Goal: Task Accomplishment & Management: Manage account settings

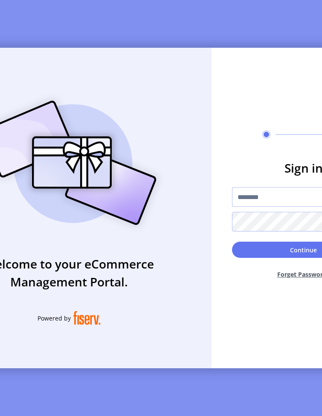
click at [269, 207] on input "text" at bounding box center [303, 197] width 143 height 20
click at [253, 197] on input "text" at bounding box center [303, 197] width 143 height 20
type input "**********"
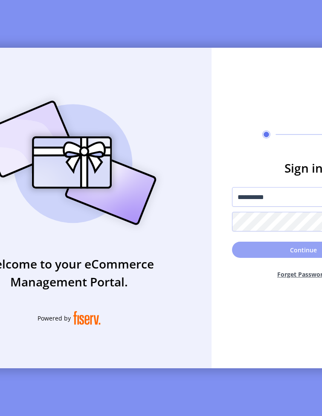
click at [267, 258] on button "Continue" at bounding box center [303, 249] width 143 height 16
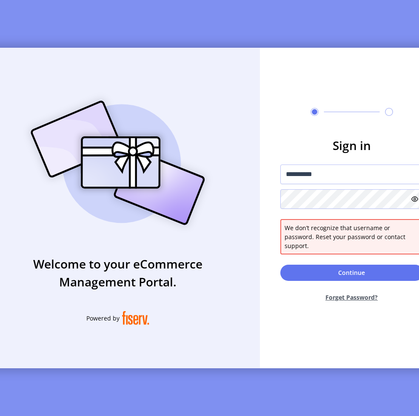
click at [321, 202] on icon at bounding box center [415, 198] width 7 height 7
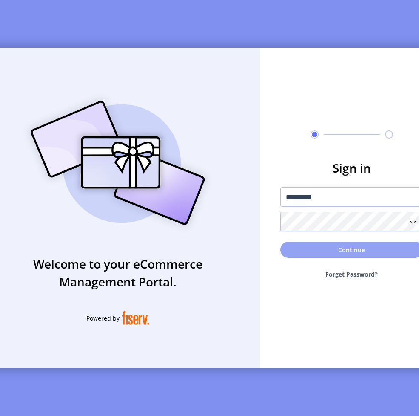
click at [321, 250] on button "Continue" at bounding box center [352, 249] width 143 height 16
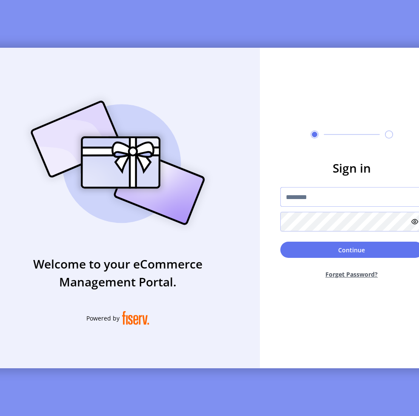
click at [321, 195] on input "text" at bounding box center [352, 197] width 143 height 20
type input "**********"
click at [281, 241] on button "Continue" at bounding box center [352, 249] width 143 height 16
click at [321, 195] on input "text" at bounding box center [352, 197] width 143 height 20
type input "**********"
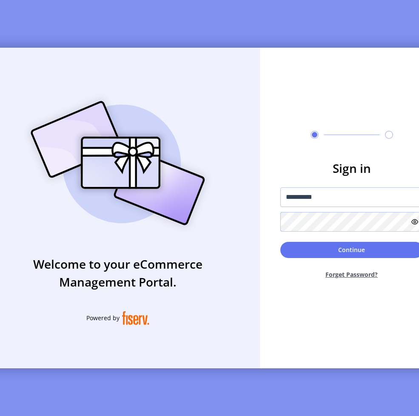
scroll to position [0, 6]
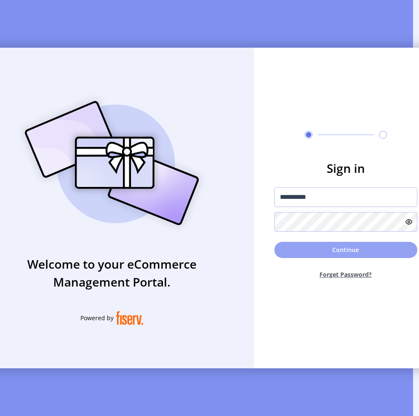
click at [321, 246] on button "Continue" at bounding box center [346, 250] width 143 height 16
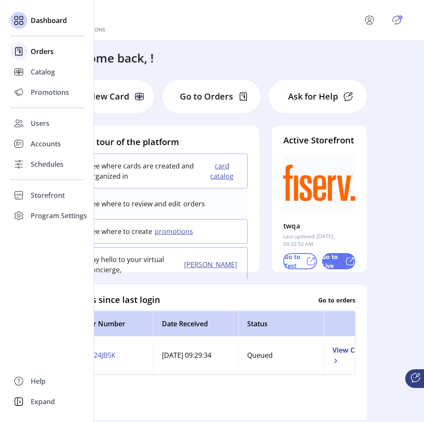
click at [46, 49] on span "Orders" at bounding box center [42, 51] width 23 height 10
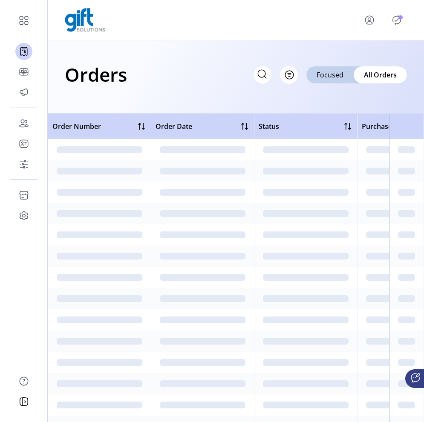
click at [257, 75] on icon at bounding box center [262, 74] width 14 height 14
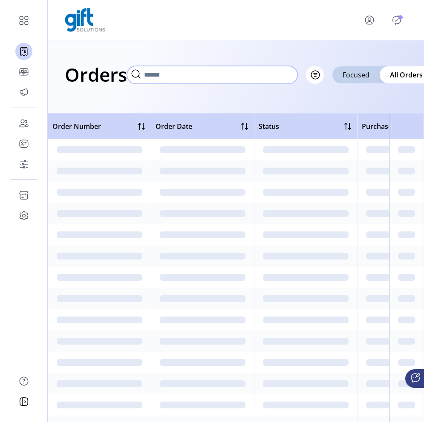
paste input "**********"
type input "**********"
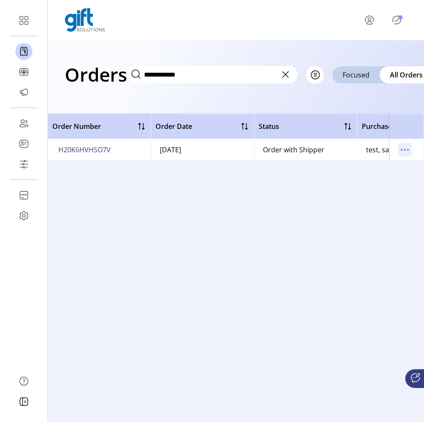
click at [321, 147] on icon "menu" at bounding box center [405, 150] width 14 height 14
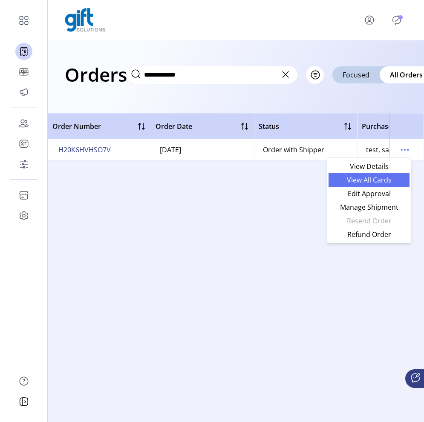
click at [321, 183] on span "View All Cards" at bounding box center [368, 180] width 71 height 7
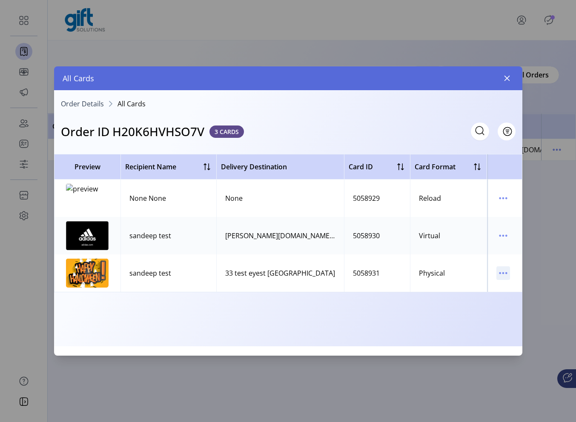
click at [321, 273] on icon "menu" at bounding box center [504, 274] width 14 height 14
click at [321, 293] on span "View Card Details" at bounding box center [467, 290] width 71 height 7
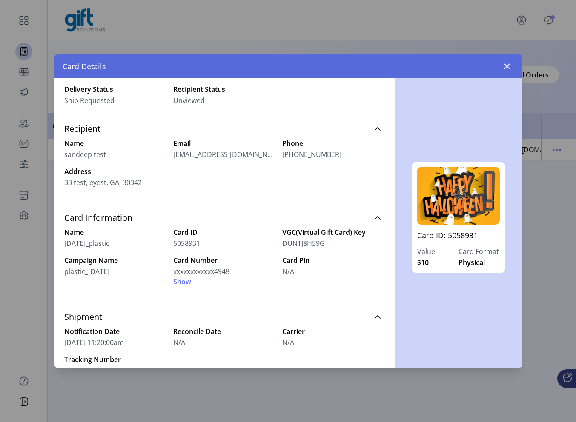
scroll to position [102, 0]
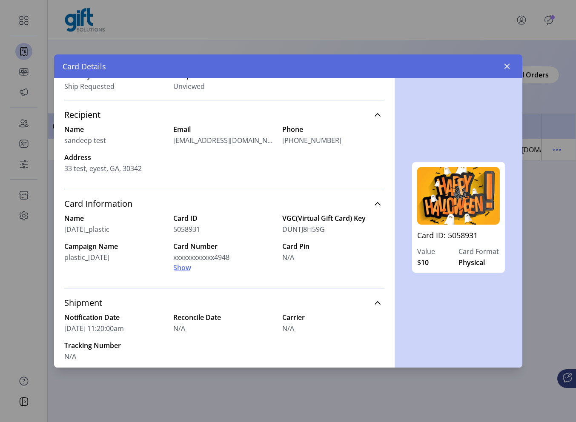
click at [184, 268] on span "Show" at bounding box center [182, 268] width 18 height 10
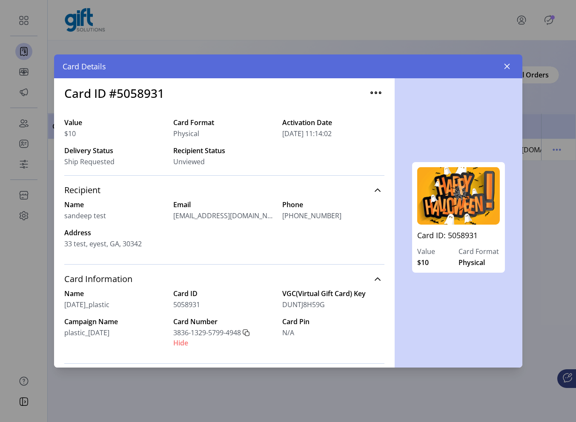
scroll to position [0, 0]
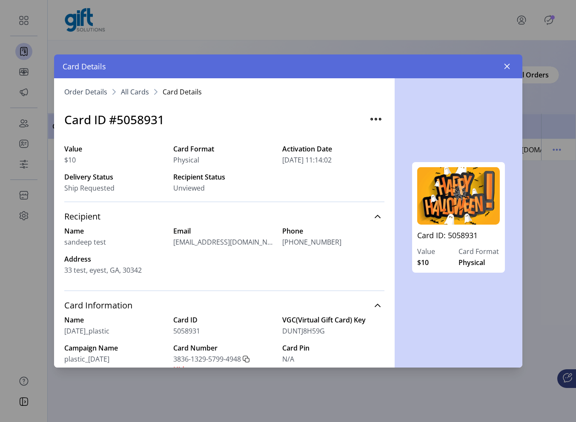
click at [144, 124] on h3 "Card ID #5058931" at bounding box center [114, 120] width 100 height 18
copy h3 "5058931"
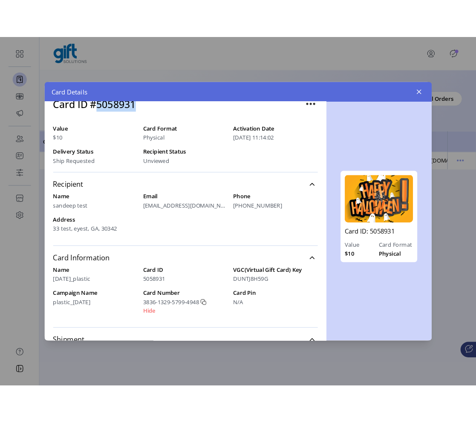
scroll to position [191, 0]
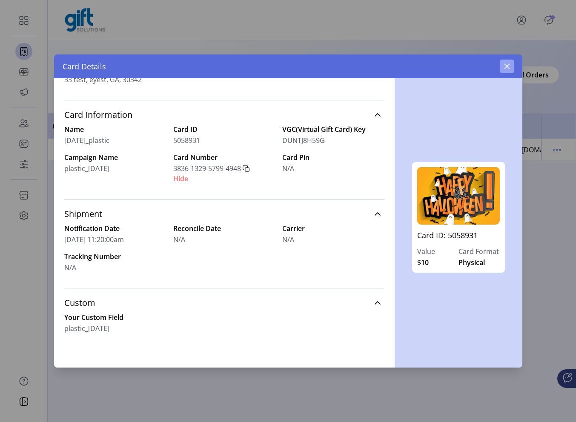
click at [321, 64] on icon "button" at bounding box center [507, 67] width 6 height 6
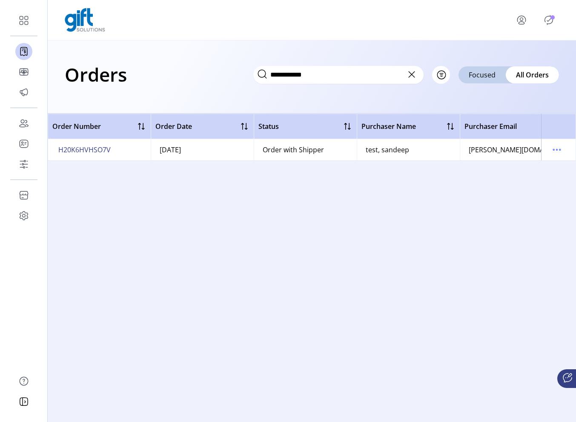
click at [321, 75] on icon at bounding box center [412, 75] width 14 height 14
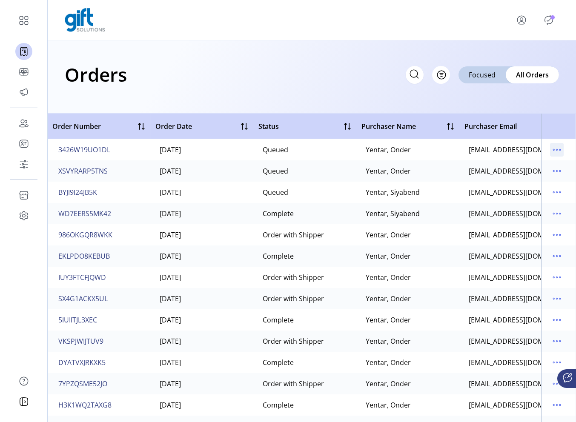
click at [321, 153] on icon "menu" at bounding box center [557, 150] width 14 height 14
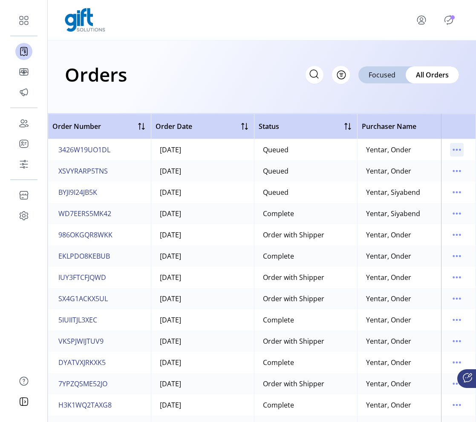
click at [321, 149] on icon "menu" at bounding box center [457, 150] width 14 height 14
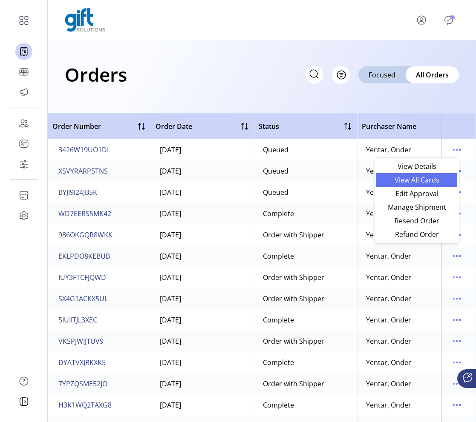
click at [321, 181] on span "View All Cards" at bounding box center [416, 180] width 71 height 7
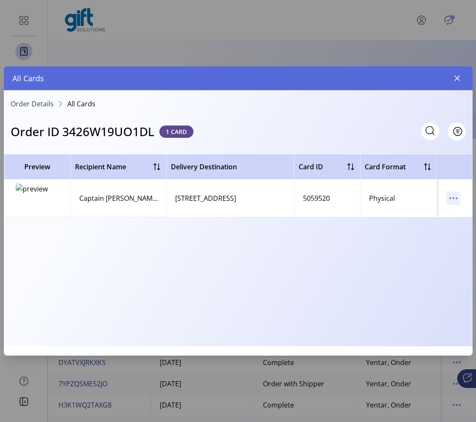
click at [321, 194] on icon "menu" at bounding box center [453, 199] width 14 height 14
click at [321, 75] on icon "button" at bounding box center [457, 78] width 7 height 7
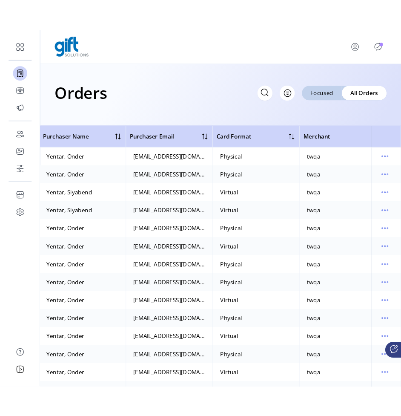
scroll to position [0, 333]
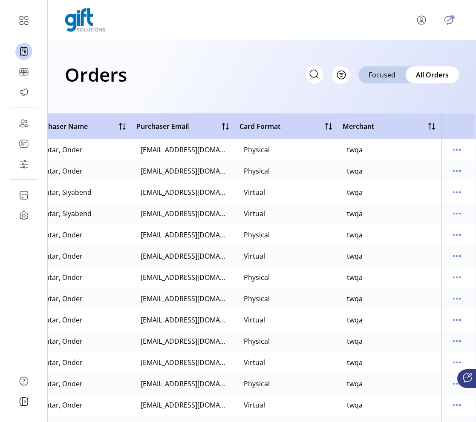
click at [321, 19] on icon "Publisher Panel" at bounding box center [449, 20] width 14 height 14
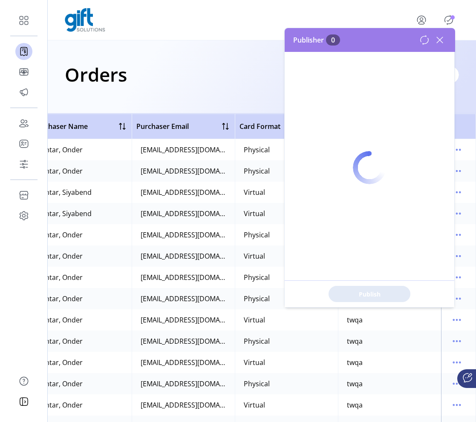
click at [321, 19] on icon "Publisher Panel" at bounding box center [449, 20] width 14 height 14
click at [321, 20] on icon "menu" at bounding box center [421, 20] width 14 height 14
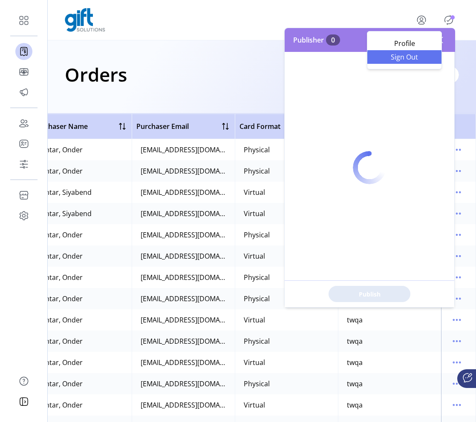
click at [321, 60] on span "Sign Out" at bounding box center [404, 57] width 64 height 7
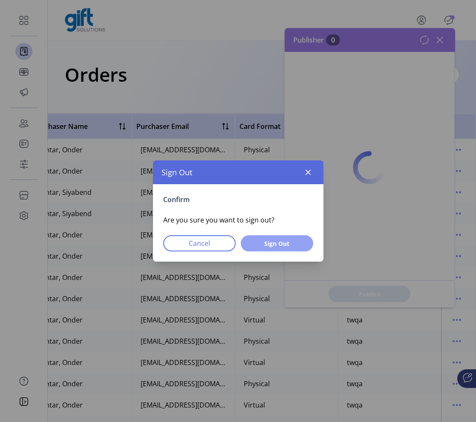
click at [280, 244] on span "Sign Out" at bounding box center [277, 243] width 50 height 9
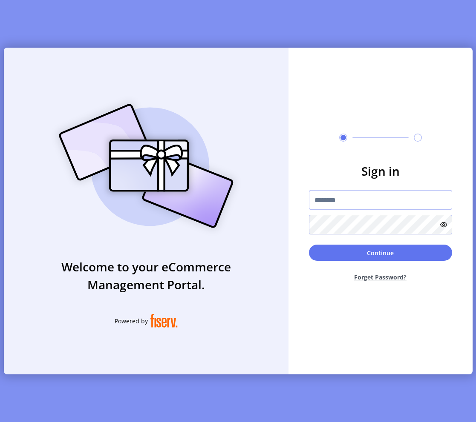
click at [321, 206] on input "text" at bounding box center [380, 200] width 143 height 20
type input "**********"
click at [309, 245] on button "Continue" at bounding box center [380, 253] width 143 height 16
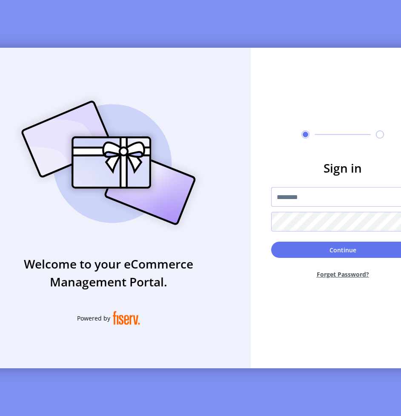
click at [301, 196] on input "text" at bounding box center [342, 197] width 143 height 20
type input "**********"
click at [271, 241] on button "Continue" at bounding box center [342, 249] width 143 height 16
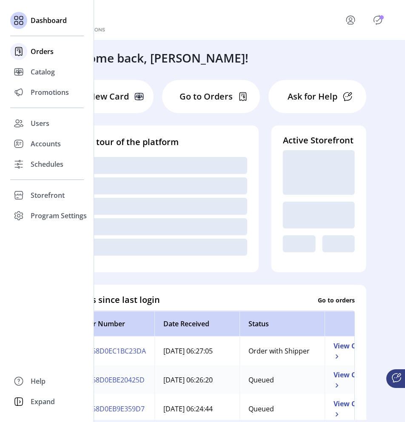
click at [41, 53] on span "Orders" at bounding box center [42, 51] width 23 height 10
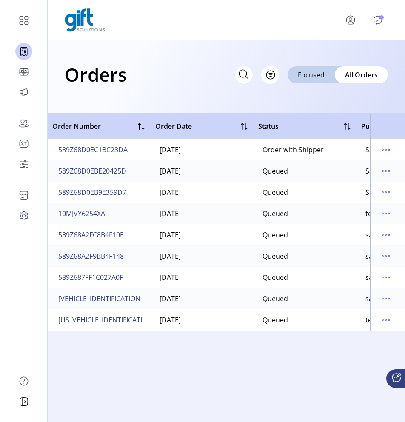
click at [352, 22] on icon "menu" at bounding box center [351, 20] width 14 height 14
click at [342, 60] on span "Sign Out" at bounding box center [334, 57] width 64 height 7
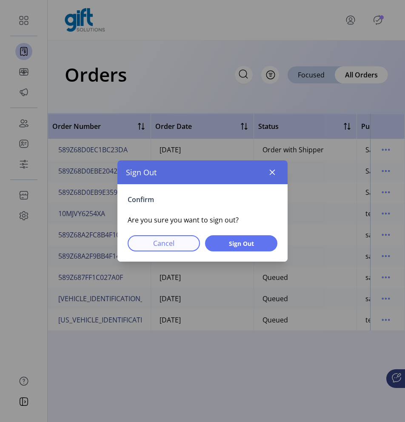
click at [173, 245] on span "Cancel" at bounding box center [164, 243] width 50 height 10
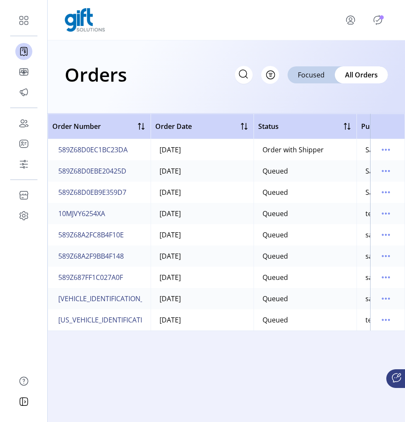
click at [352, 20] on icon "menu" at bounding box center [351, 19] width 3 height 3
click at [342, 62] on link "Sign Out" at bounding box center [334, 57] width 74 height 14
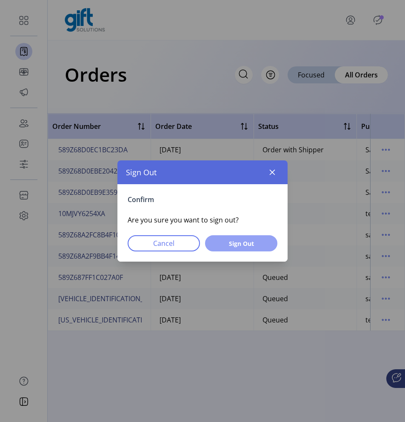
click at [261, 245] on span "Sign Out" at bounding box center [241, 243] width 50 height 9
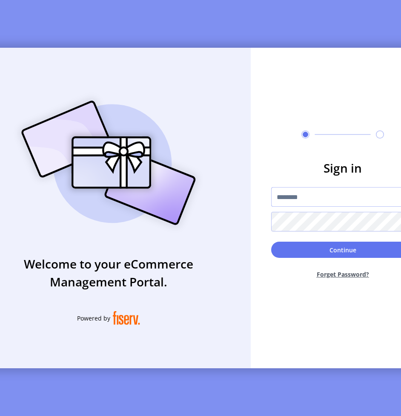
click at [311, 201] on input "text" at bounding box center [342, 197] width 143 height 20
drag, startPoint x: 308, startPoint y: 201, endPoint x: 345, endPoint y: 201, distance: 36.6
click at [345, 201] on input "**********" at bounding box center [342, 197] width 143 height 20
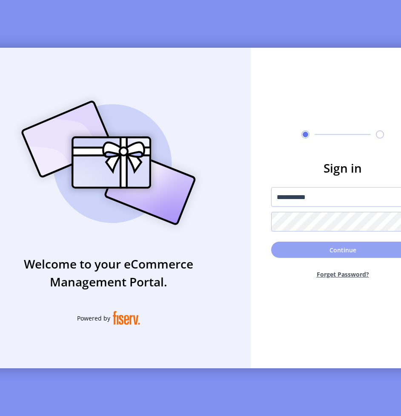
click at [356, 253] on button "Continue" at bounding box center [342, 249] width 143 height 16
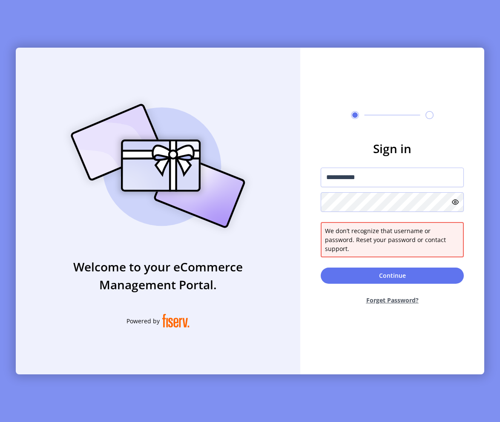
click at [401, 205] on icon at bounding box center [455, 202] width 7 height 7
click at [392, 179] on input "**********" at bounding box center [392, 178] width 143 height 20
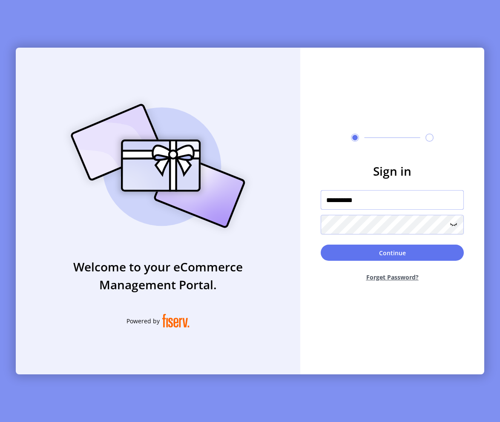
type input "**********"
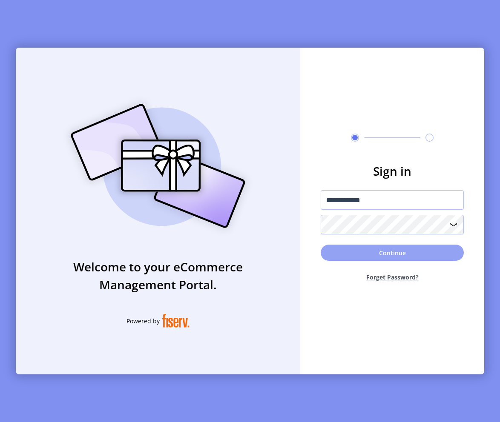
click at [401, 255] on button "Continue" at bounding box center [392, 253] width 143 height 16
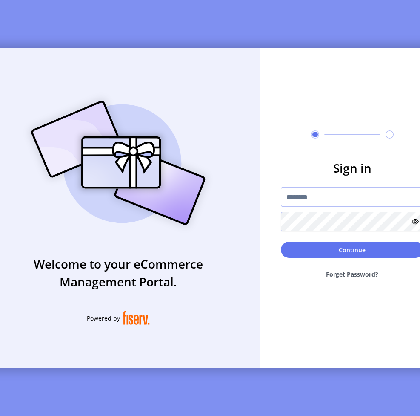
click at [344, 201] on input "text" at bounding box center [352, 197] width 143 height 20
type input "**********"
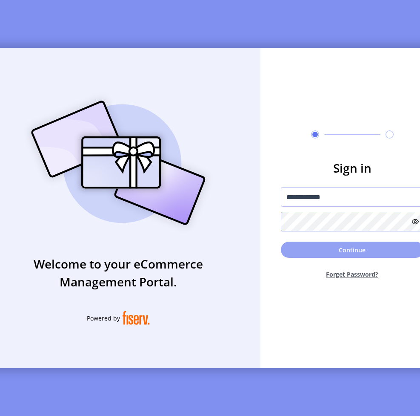
click at [355, 255] on button "Continue" at bounding box center [352, 249] width 143 height 16
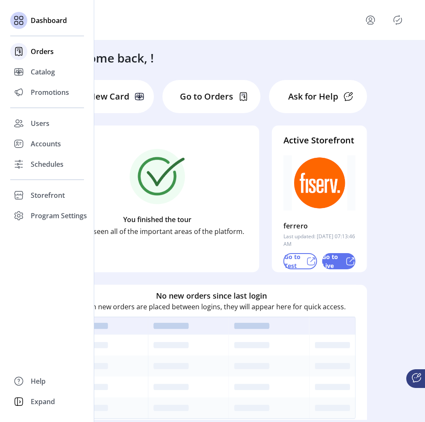
click at [47, 51] on span "Orders" at bounding box center [42, 51] width 23 height 10
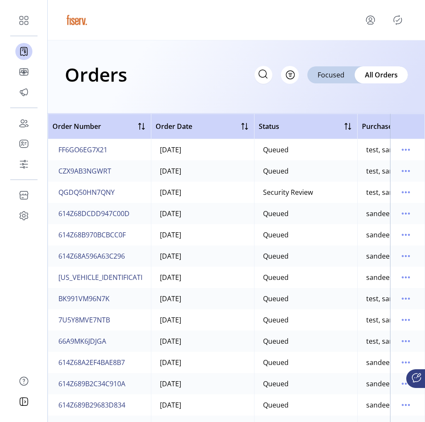
click at [265, 75] on icon at bounding box center [263, 74] width 14 height 14
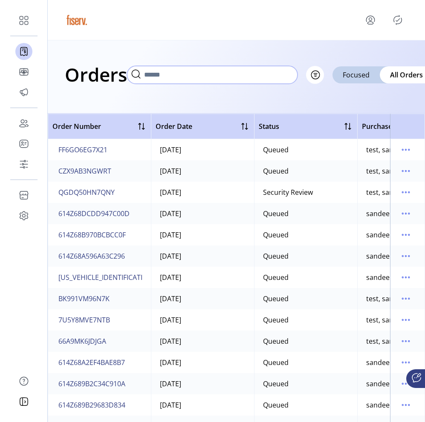
paste input "**********"
type input "**********"
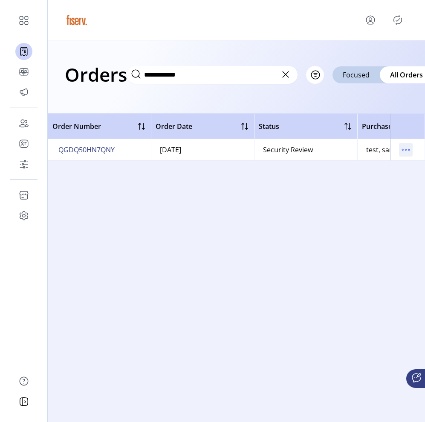
click at [402, 149] on icon "menu" at bounding box center [406, 150] width 14 height 14
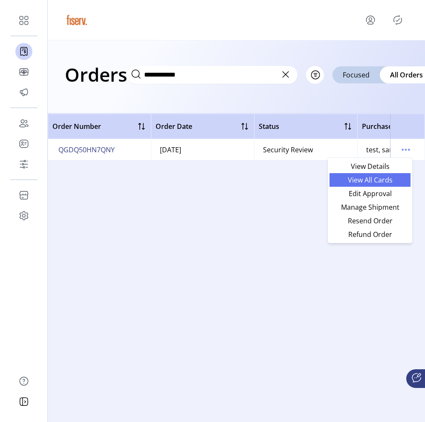
click at [375, 179] on span "View All Cards" at bounding box center [369, 180] width 71 height 7
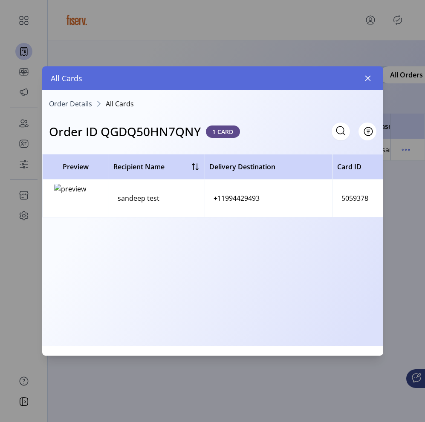
click at [157, 129] on h3 "Order ID QGDQ50HN7QNY" at bounding box center [125, 132] width 152 height 18
copy h3 "QGDQ50HN7QNY"
click at [350, 195] on div "5059378" at bounding box center [354, 198] width 27 height 10
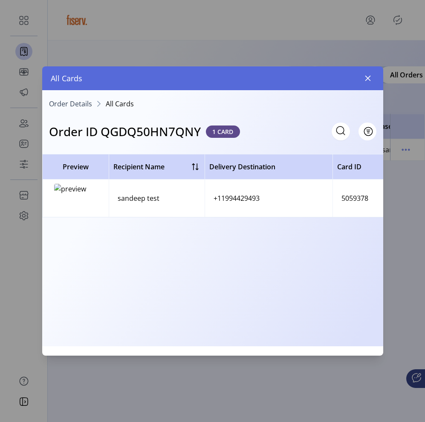
copy div "5059378"
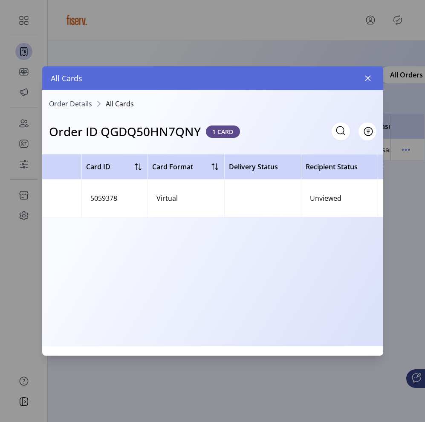
scroll to position [0, 306]
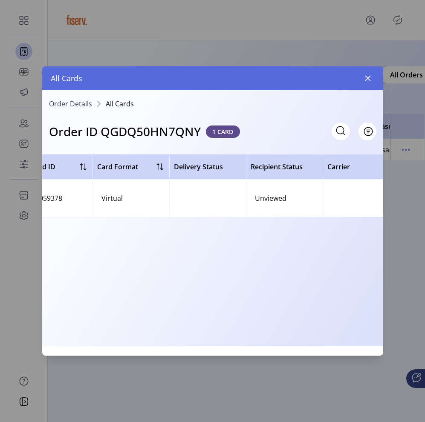
click at [271, 198] on div "Unviewed" at bounding box center [271, 198] width 32 height 10
click at [366, 78] on icon "button" at bounding box center [367, 78] width 7 height 7
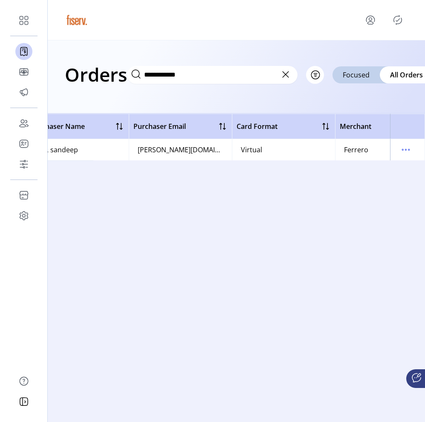
scroll to position [0, 379]
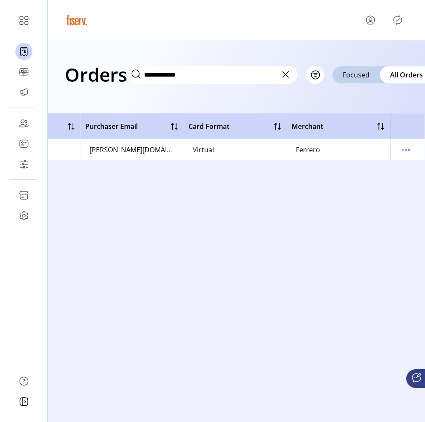
click at [283, 72] on icon at bounding box center [286, 75] width 14 height 14
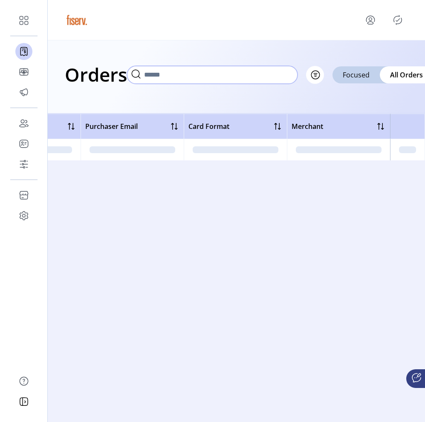
click at [241, 79] on input "text" at bounding box center [212, 75] width 170 height 18
paste input "**********"
type input "**********"
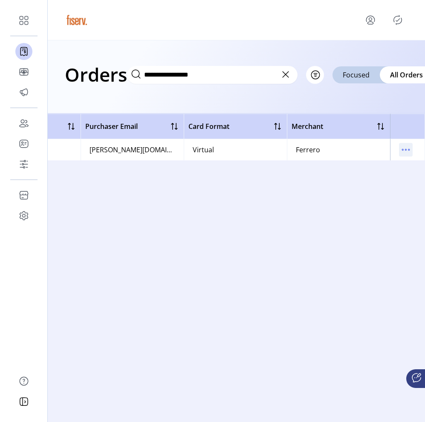
click at [402, 152] on icon "menu" at bounding box center [406, 150] width 14 height 14
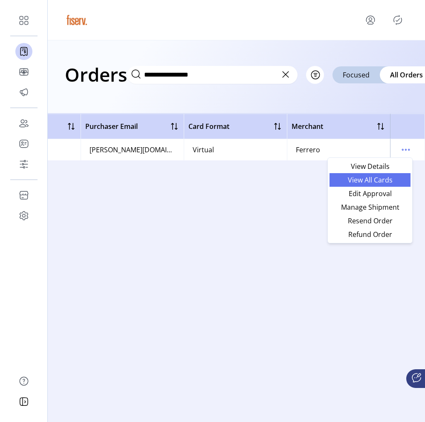
click at [380, 181] on span "View All Cards" at bounding box center [369, 180] width 71 height 7
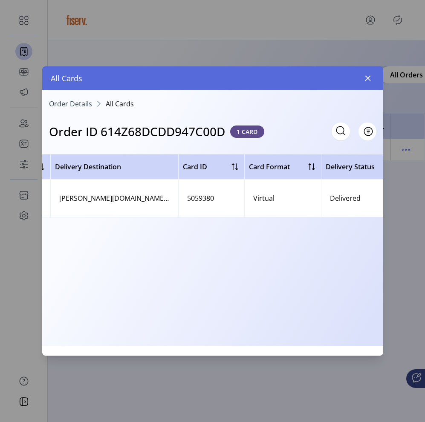
scroll to position [0, 84]
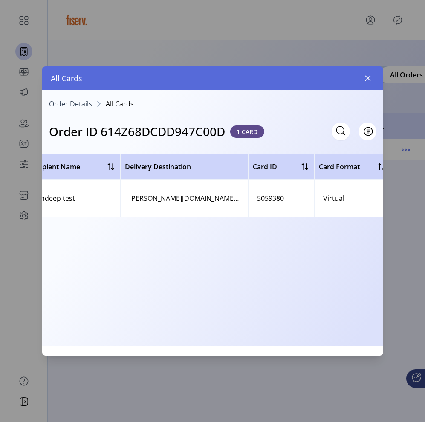
click at [169, 130] on h3 "Order ID 614Z68DCDD947C00D" at bounding box center [137, 132] width 176 height 18
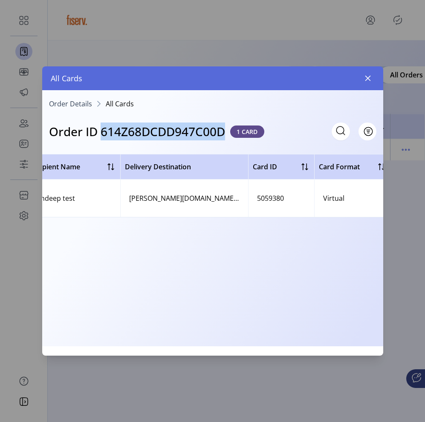
click at [169, 130] on h3 "Order ID 614Z68DCDD947C00D" at bounding box center [137, 132] width 176 height 18
copy h3 "614Z68DCDD947C00D"
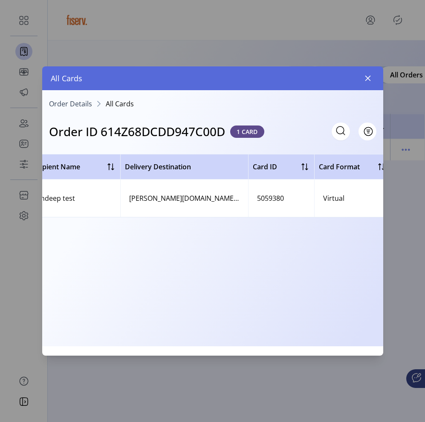
click at [266, 198] on div "5059380" at bounding box center [270, 198] width 27 height 10
copy div "5059380"
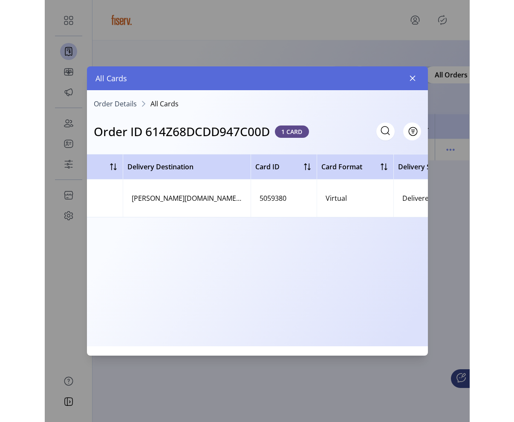
scroll to position [0, 0]
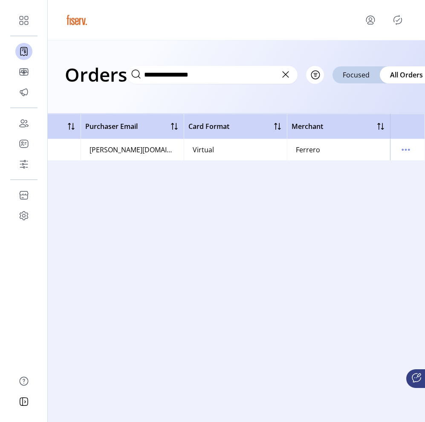
click at [283, 74] on icon at bounding box center [286, 75] width 14 height 14
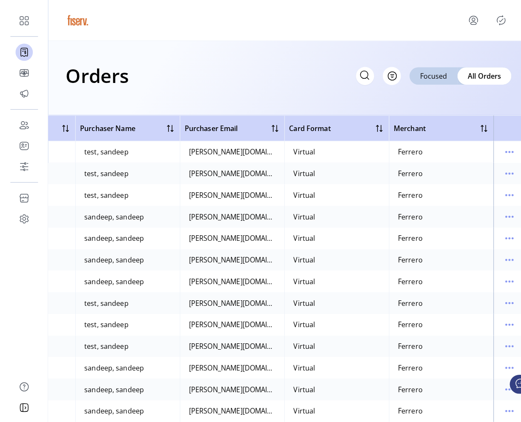
scroll to position [0, 287]
